Goal: Transaction & Acquisition: Purchase product/service

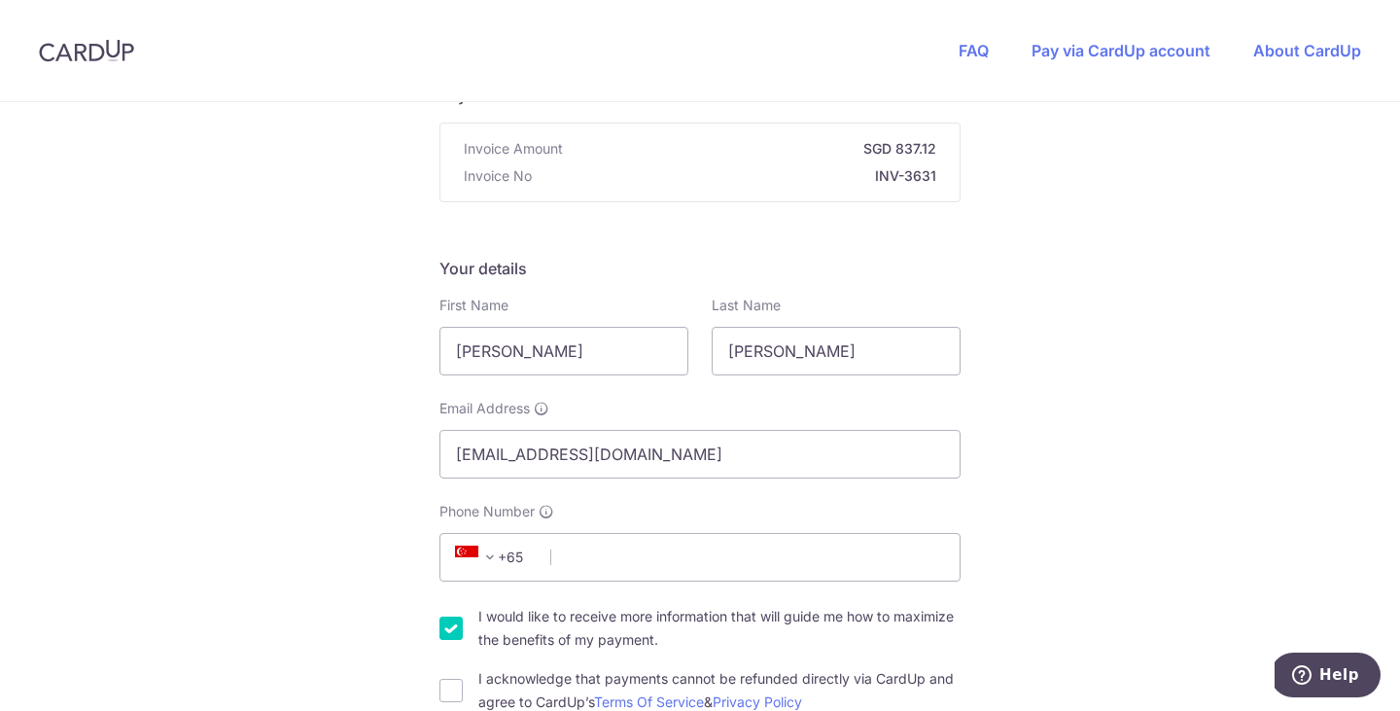
scroll to position [180, 0]
drag, startPoint x: 566, startPoint y: 360, endPoint x: 434, endPoint y: 348, distance: 132.7
click at [434, 348] on div "First Name [PERSON_NAME]" at bounding box center [564, 334] width 272 height 80
type input "[PERSON_NAME]"
type input "268510"
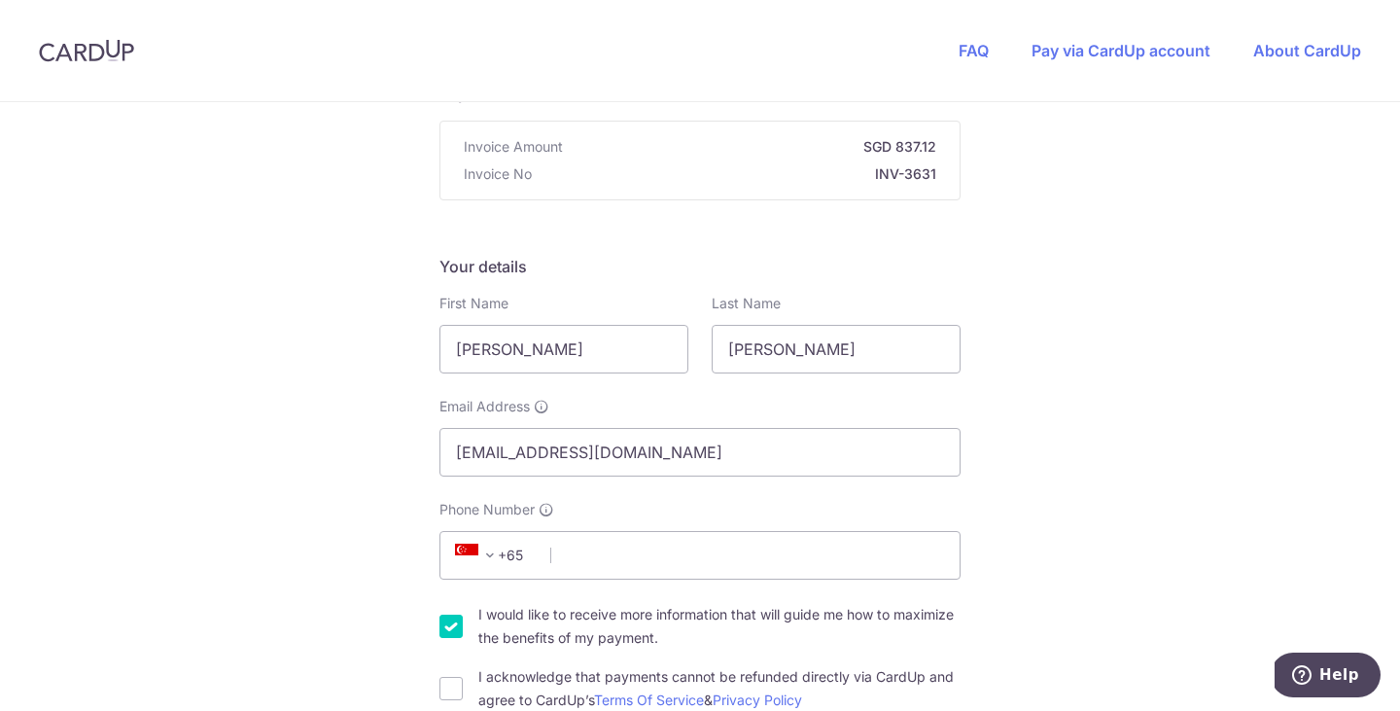
type input "[STREET_ADDRESS][PERSON_NAME]"
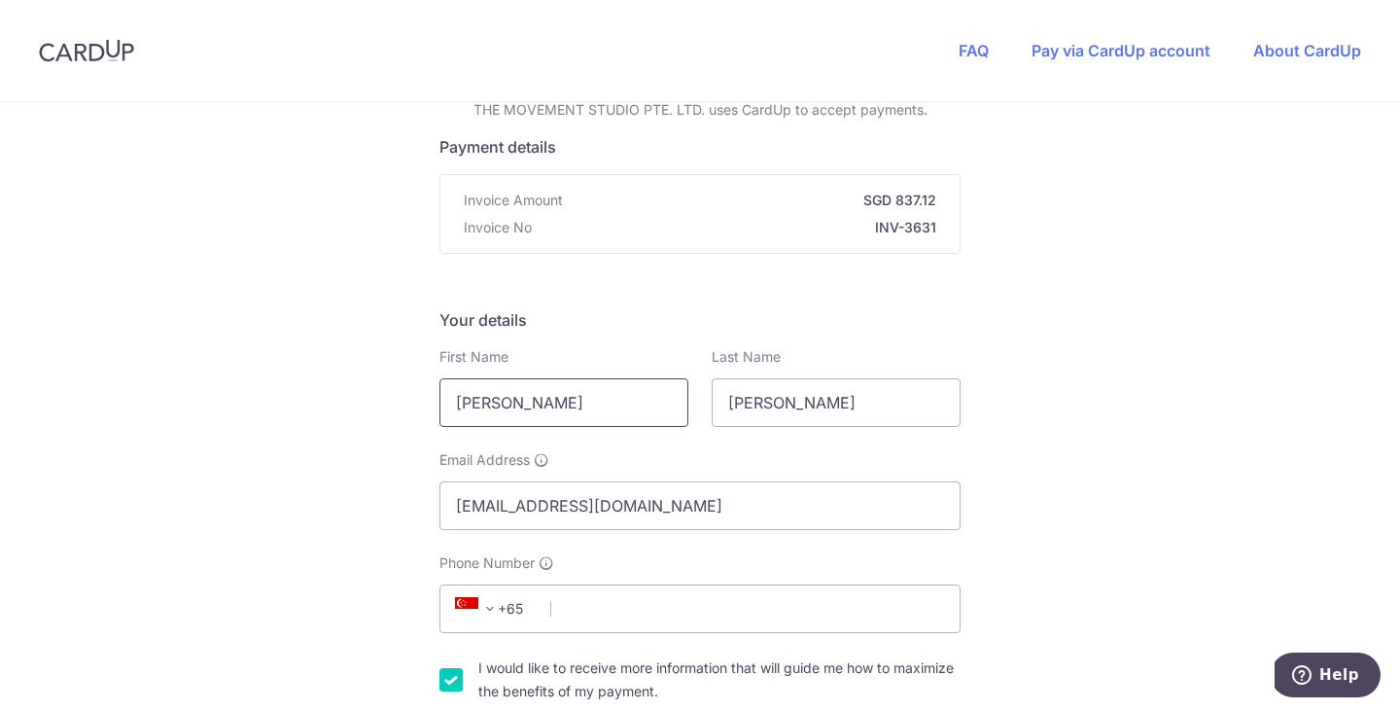
scroll to position [97, 0]
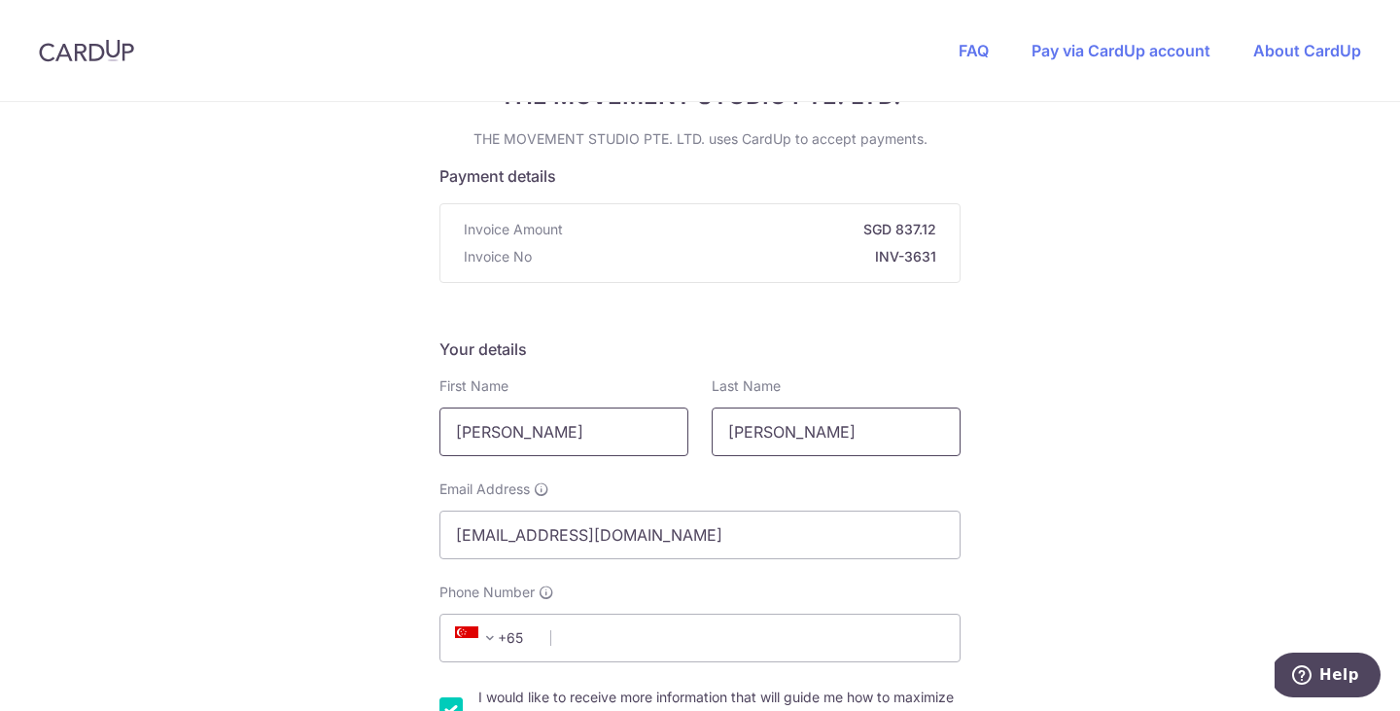
drag, startPoint x: 788, startPoint y: 433, endPoint x: 672, endPoint y: 424, distance: 117.0
click at [672, 424] on div "First Name [PERSON_NAME] Last Name [PERSON_NAME]" at bounding box center [700, 416] width 544 height 80
type input "[PERSON_NAME]"
click at [575, 518] on input "[EMAIL_ADDRESS][DOMAIN_NAME]" at bounding box center [699, 534] width 521 height 49
drag, startPoint x: 518, startPoint y: 536, endPoint x: 429, endPoint y: 532, distance: 89.5
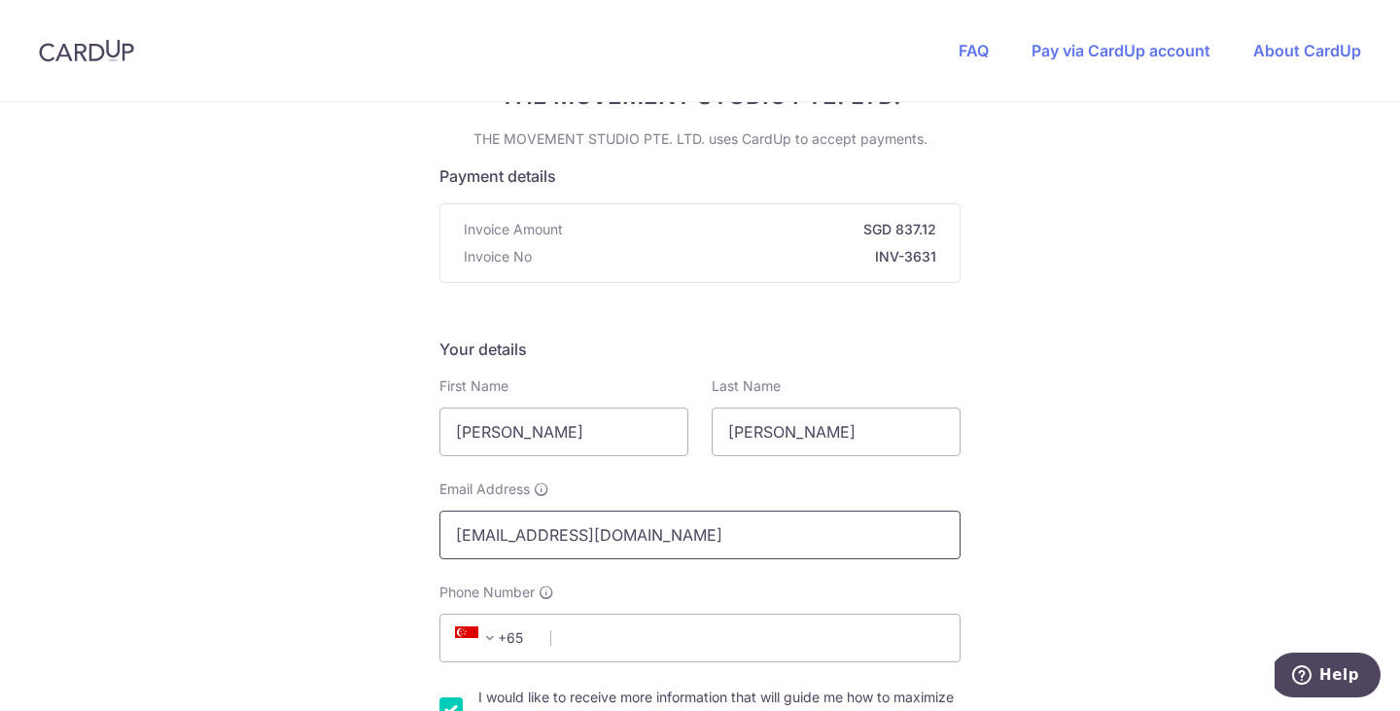
click at [429, 532] on div "Email Address [EMAIL_ADDRESS][DOMAIN_NAME]" at bounding box center [700, 519] width 544 height 80
type input "[EMAIL_ADDRESS][DOMAIN_NAME]"
click at [773, 632] on input "Phone Number" at bounding box center [699, 637] width 521 height 49
type input "81829738"
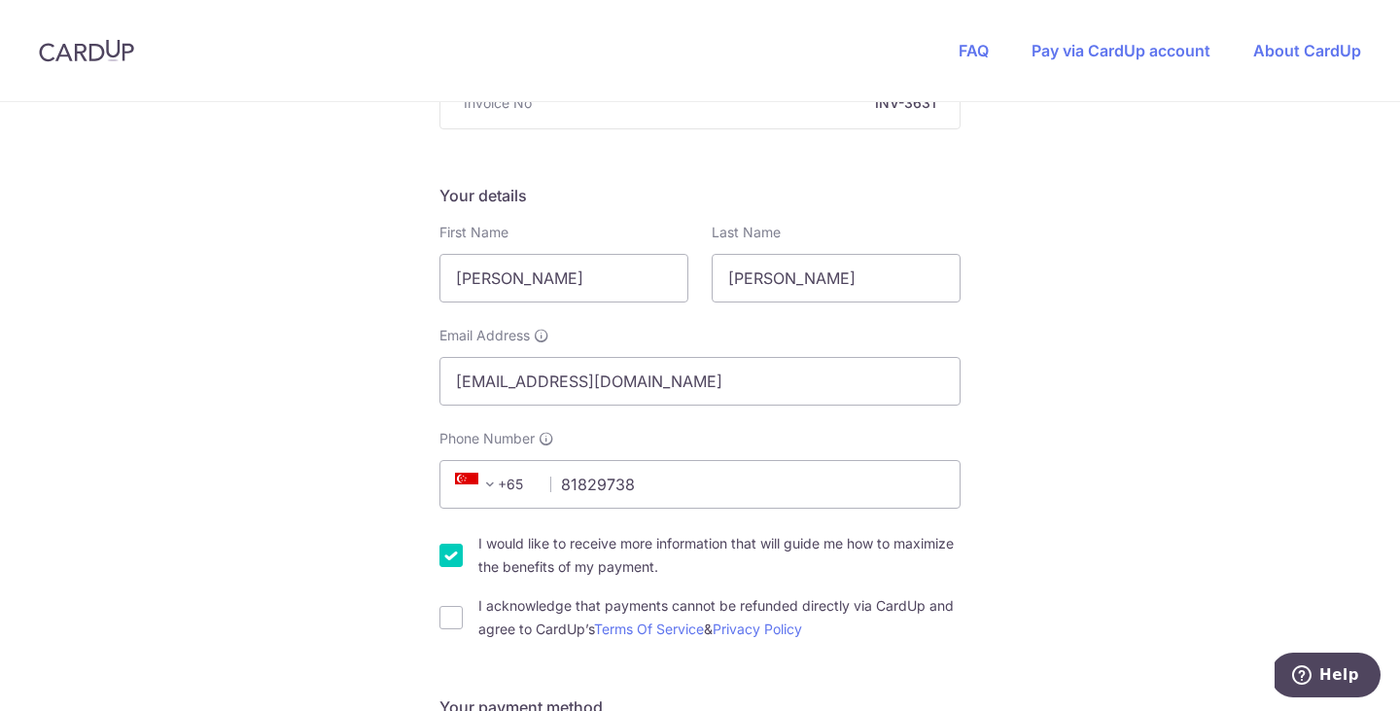
scroll to position [254, 0]
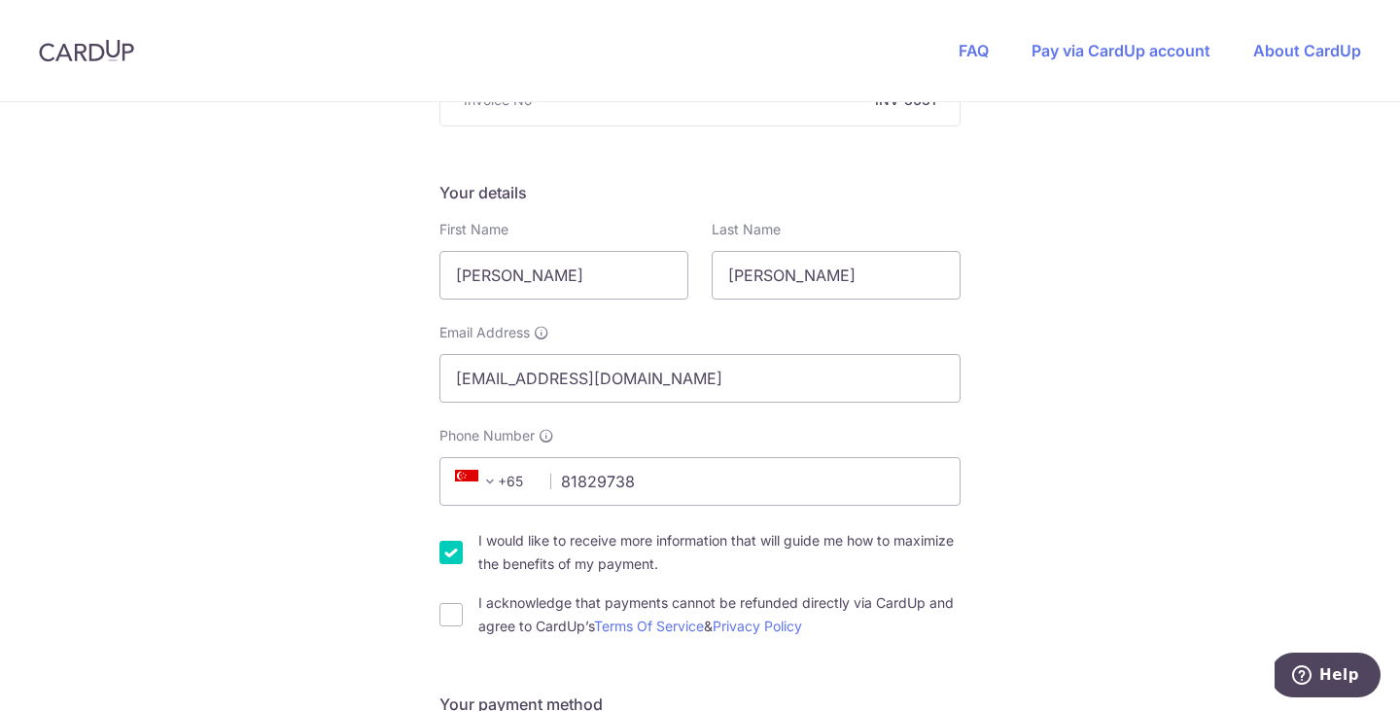
click at [452, 558] on input "I would like to receive more information that will guide me how to maximize the…" at bounding box center [450, 552] width 23 height 23
checkbox input "false"
click at [454, 613] on input "I acknowledge that payments cannot be refunded directly via CardUp and agree to…" at bounding box center [450, 614] width 23 height 23
checkbox input "true"
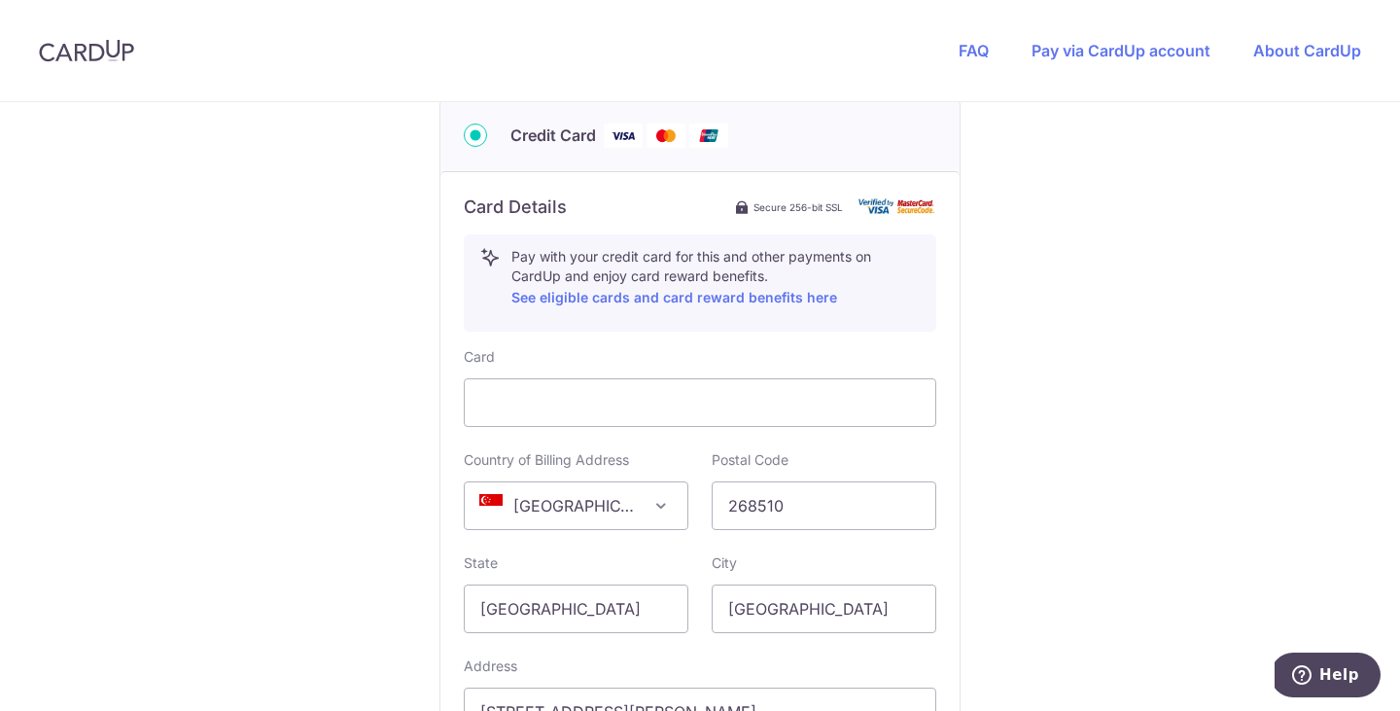
scroll to position [980, 0]
click at [1006, 471] on div "You are paying THE MOVEMENT STUDIO PTE. LTD. THE MOVEMENT STUDIO PTE. LTD. uses…" at bounding box center [700, 70] width 1400 height 1897
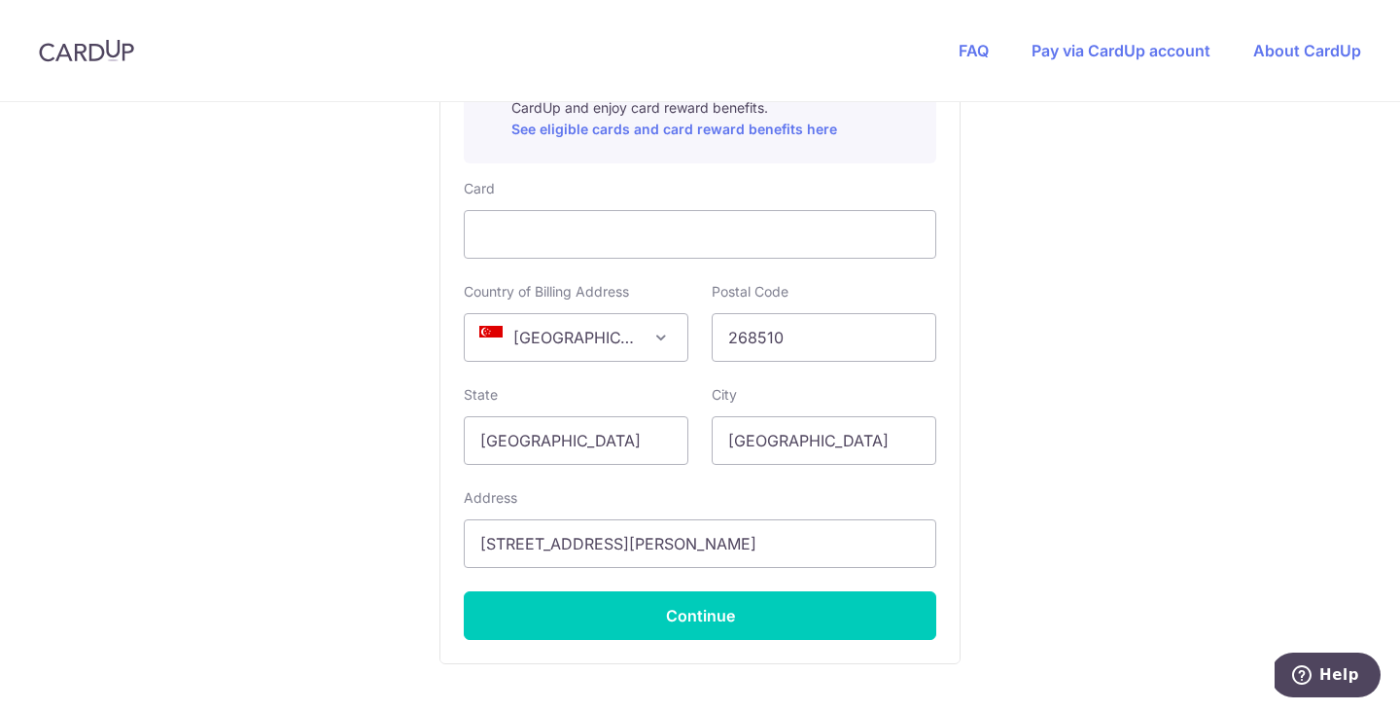
scroll to position [1220, 0]
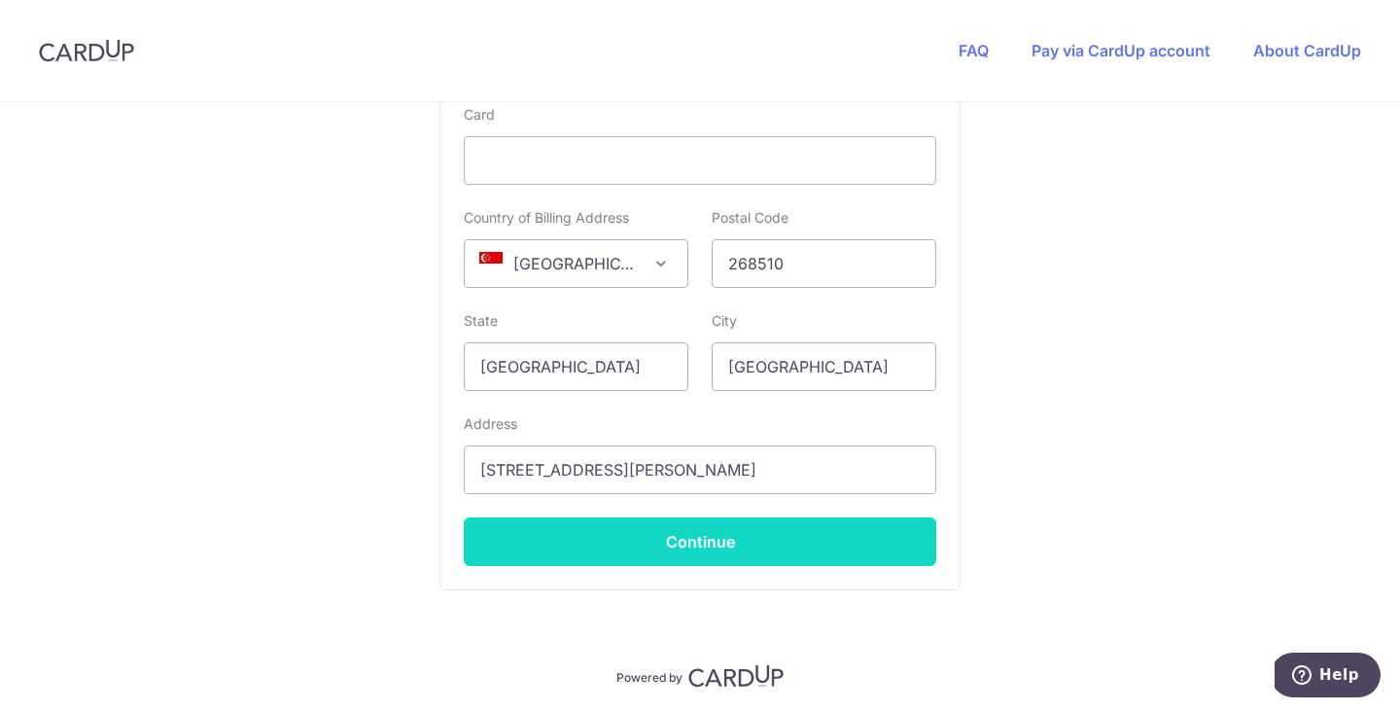
click at [709, 537] on button "Continue" at bounding box center [700, 541] width 472 height 49
type input "**** 7933"
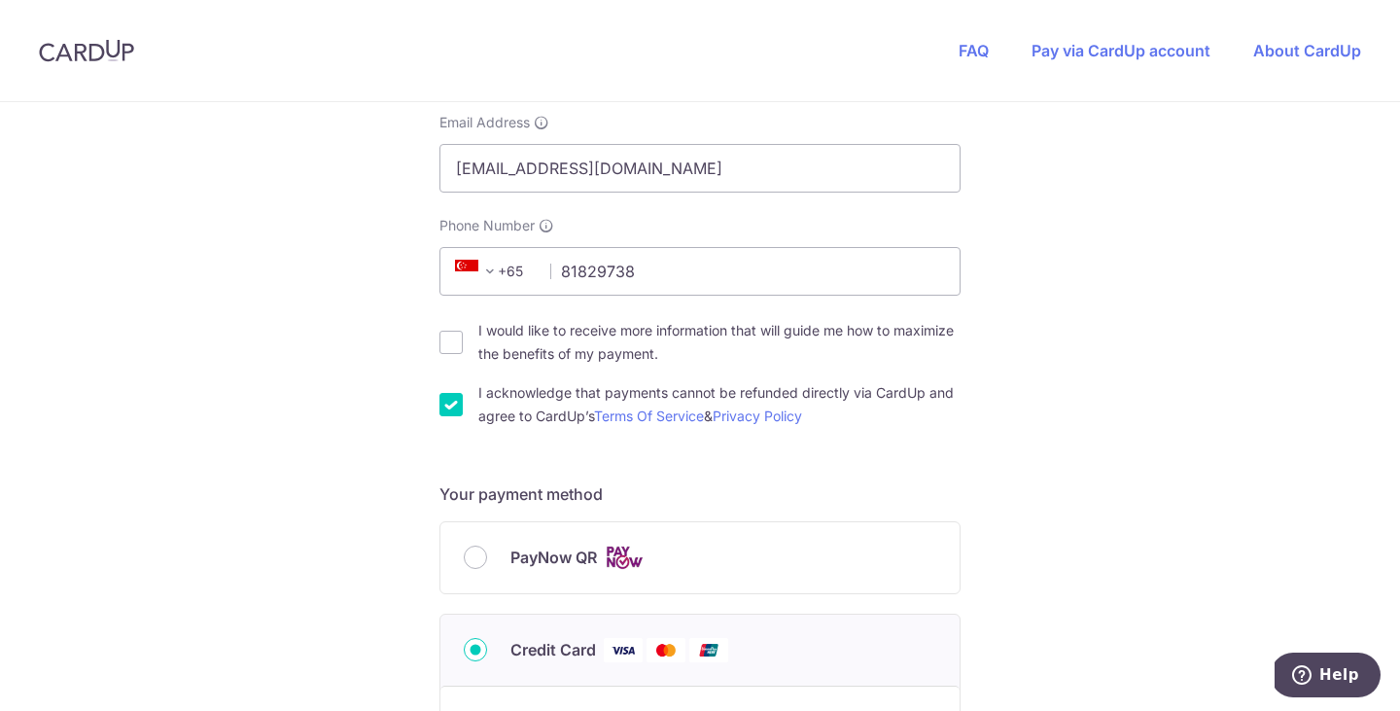
scroll to position [469, 0]
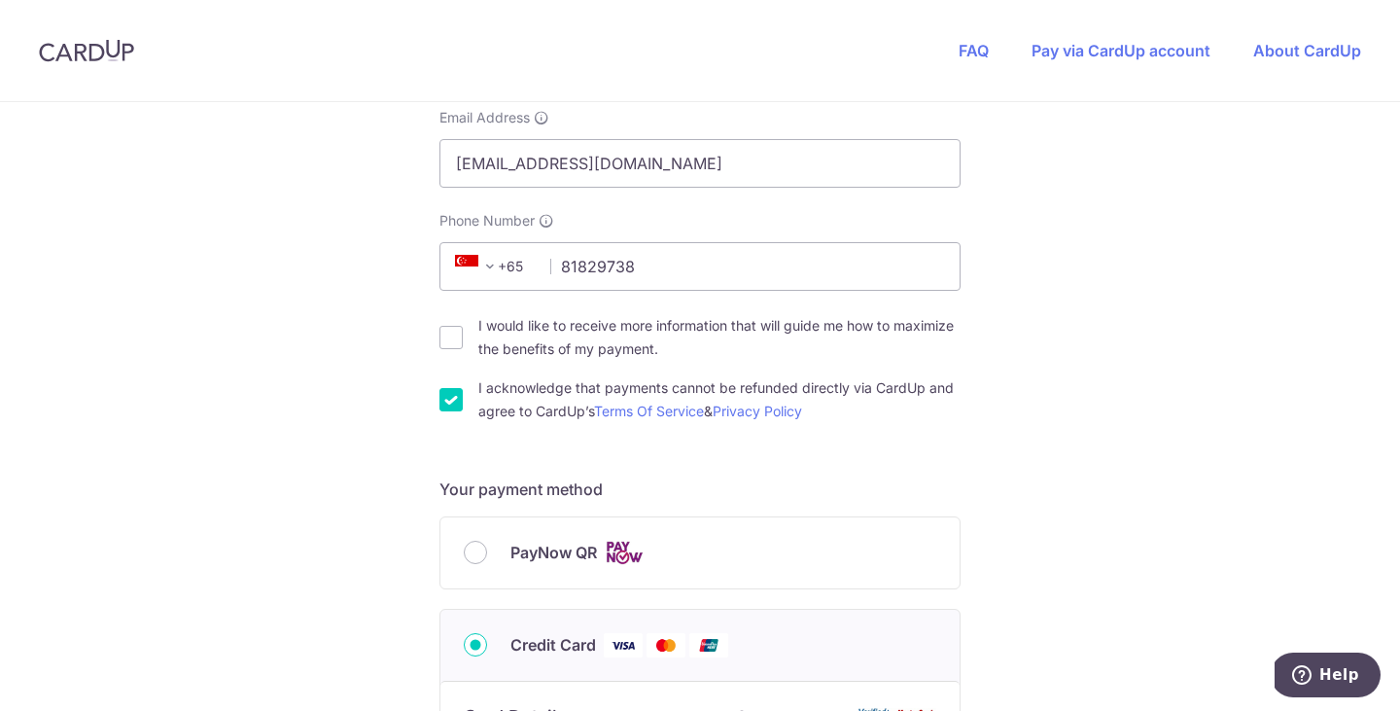
click at [820, 557] on label "PayNow QR" at bounding box center [723, 553] width 426 height 24
click at [487, 557] on input "PayNow QR" at bounding box center [475, 552] width 23 height 23
radio input "true"
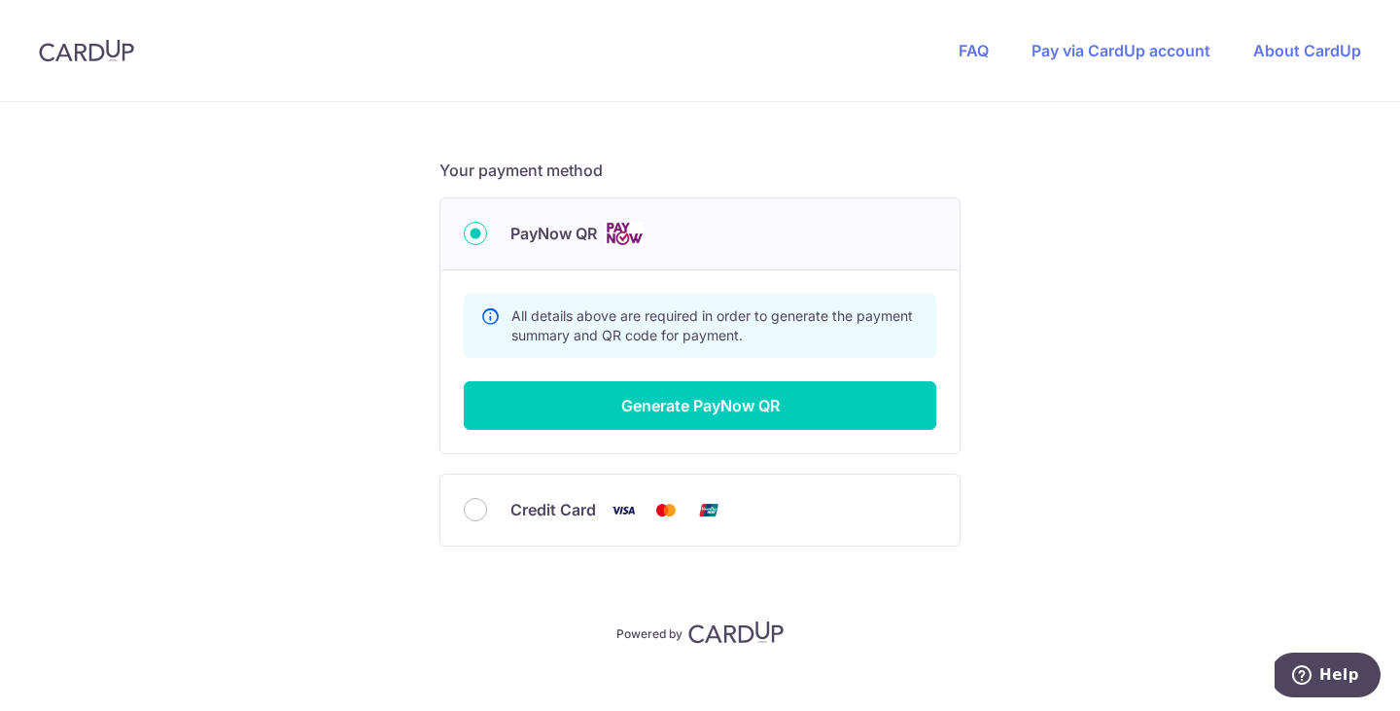
scroll to position [811, 0]
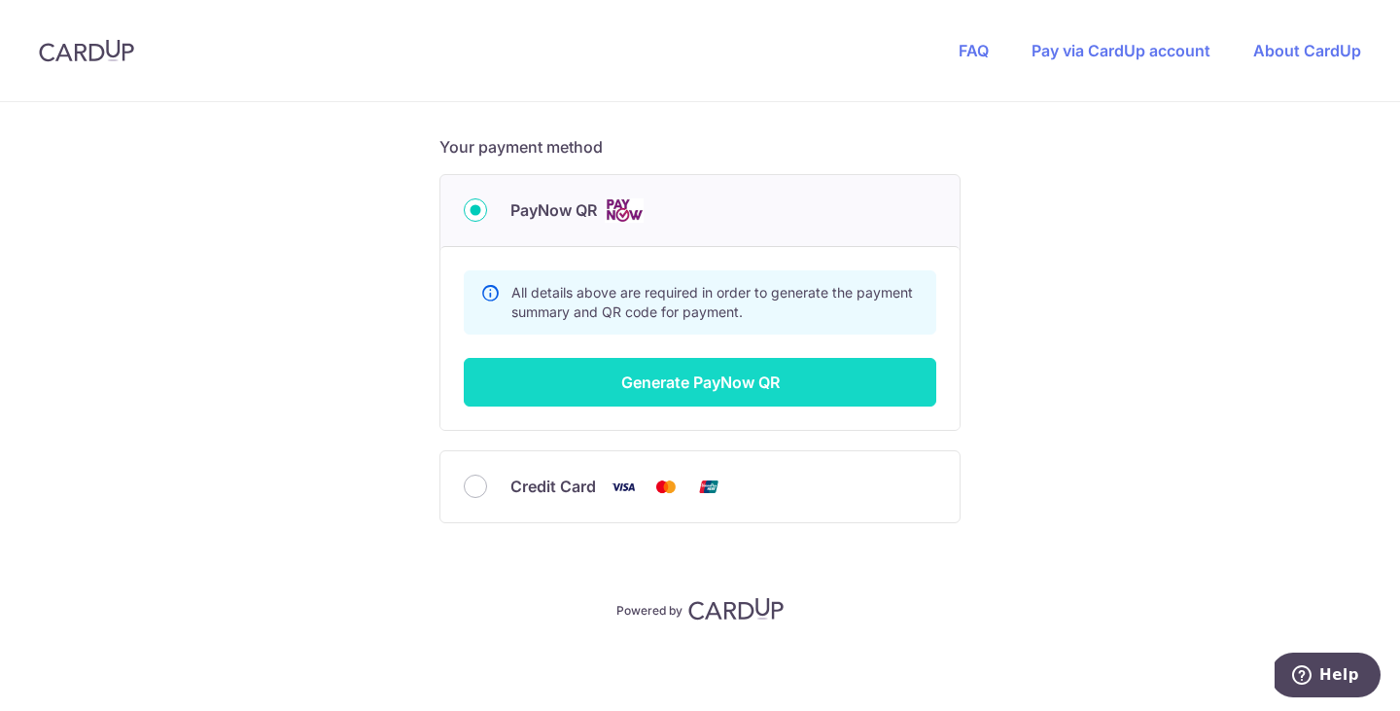
click at [802, 380] on button "Generate PayNow QR" at bounding box center [700, 382] width 472 height 49
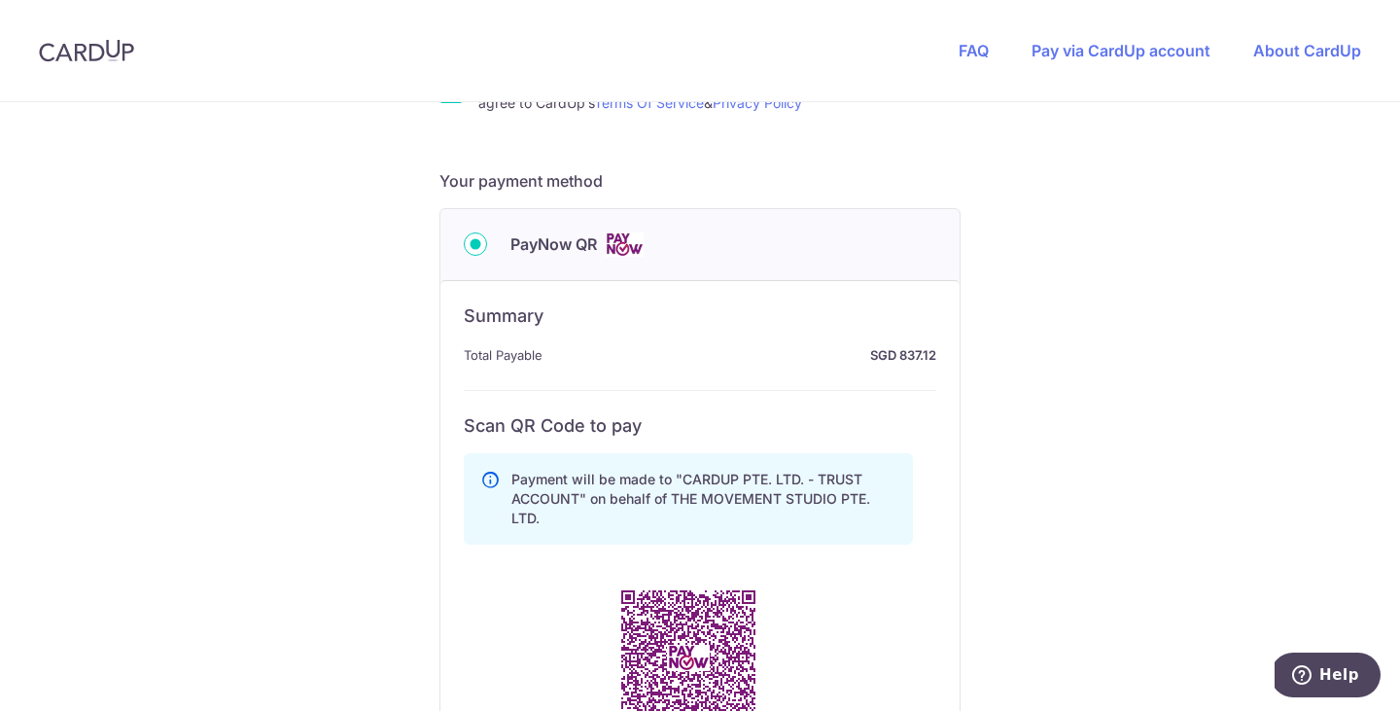
scroll to position [1267, 0]
